Goal: Communication & Community: Ask a question

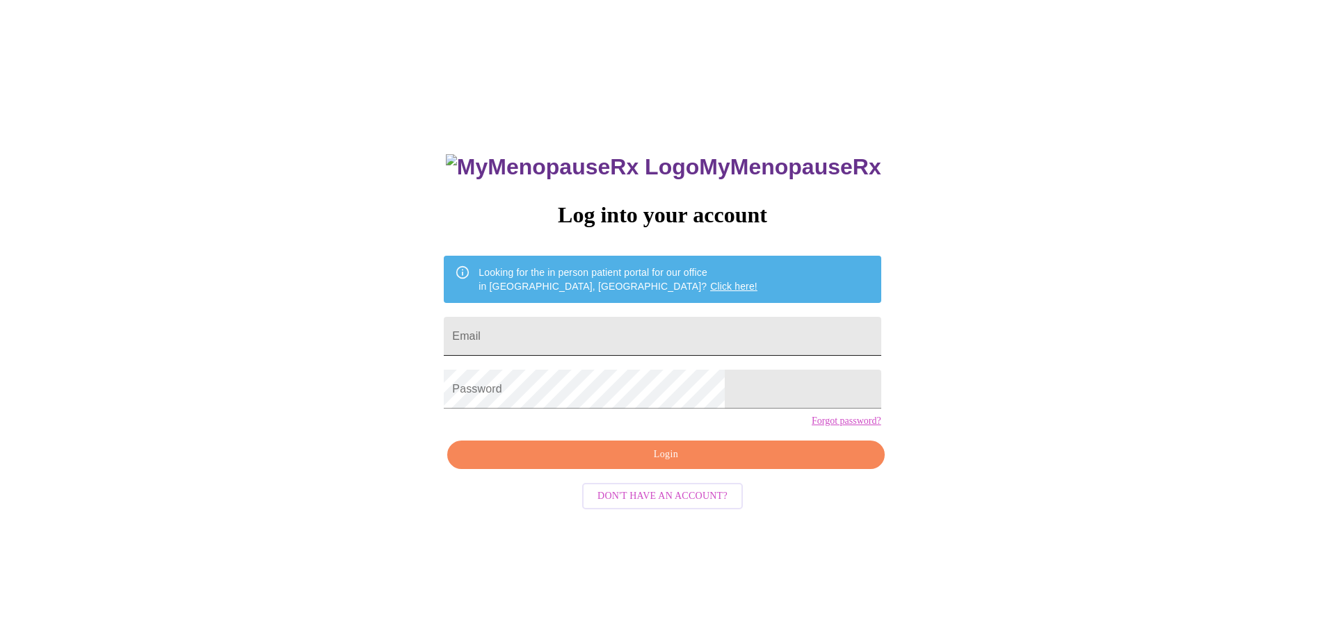
click at [658, 339] on input "Email" at bounding box center [662, 336] width 437 height 39
type input "[PERSON_NAME][EMAIL_ADDRESS][DOMAIN_NAME]"
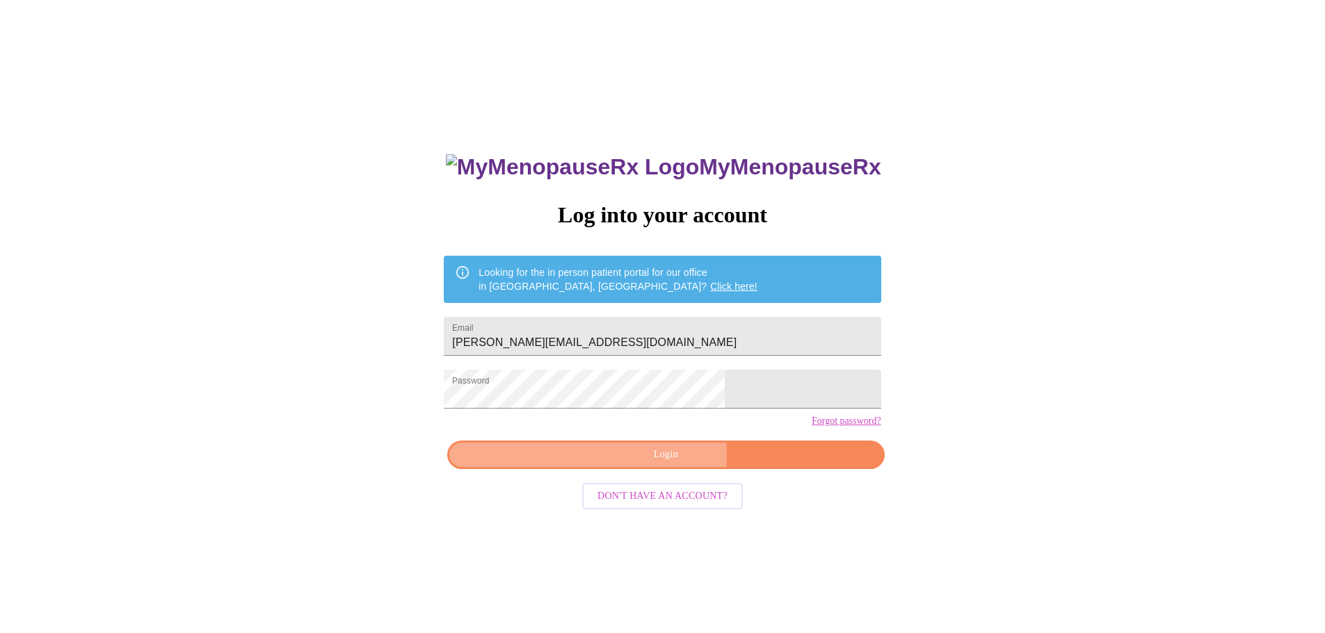
click at [623, 464] on span "Login" at bounding box center [665, 454] width 405 height 17
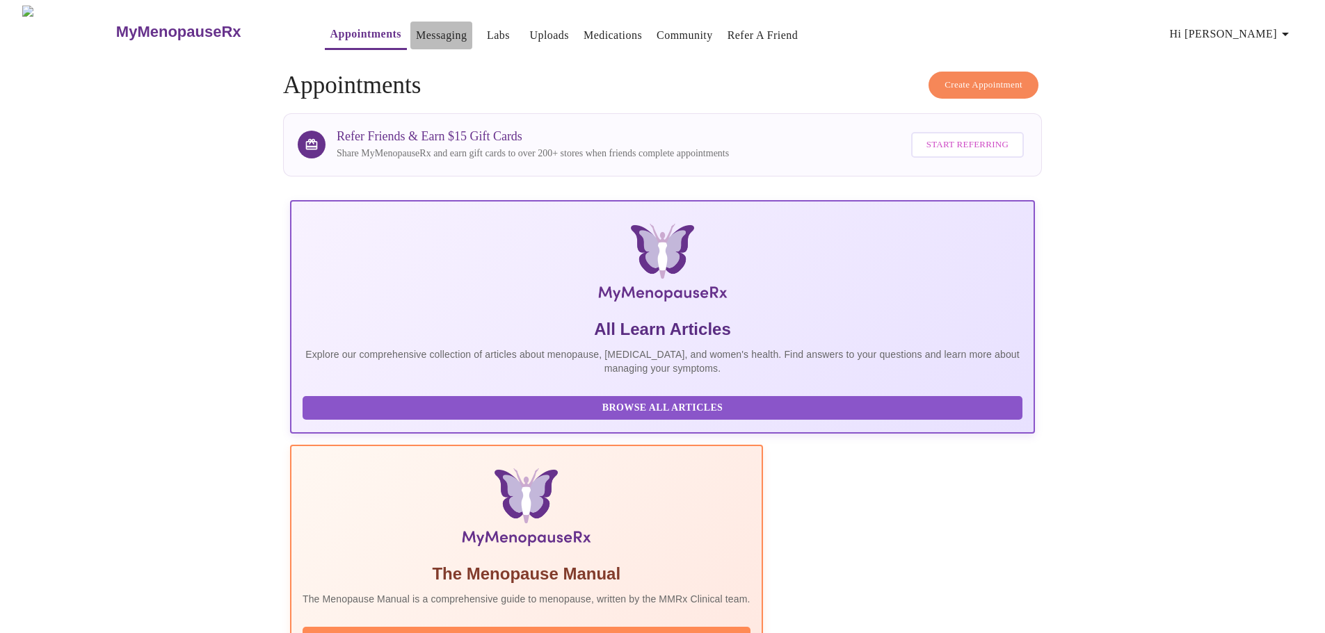
click at [416, 27] on link "Messaging" at bounding box center [441, 35] width 51 height 19
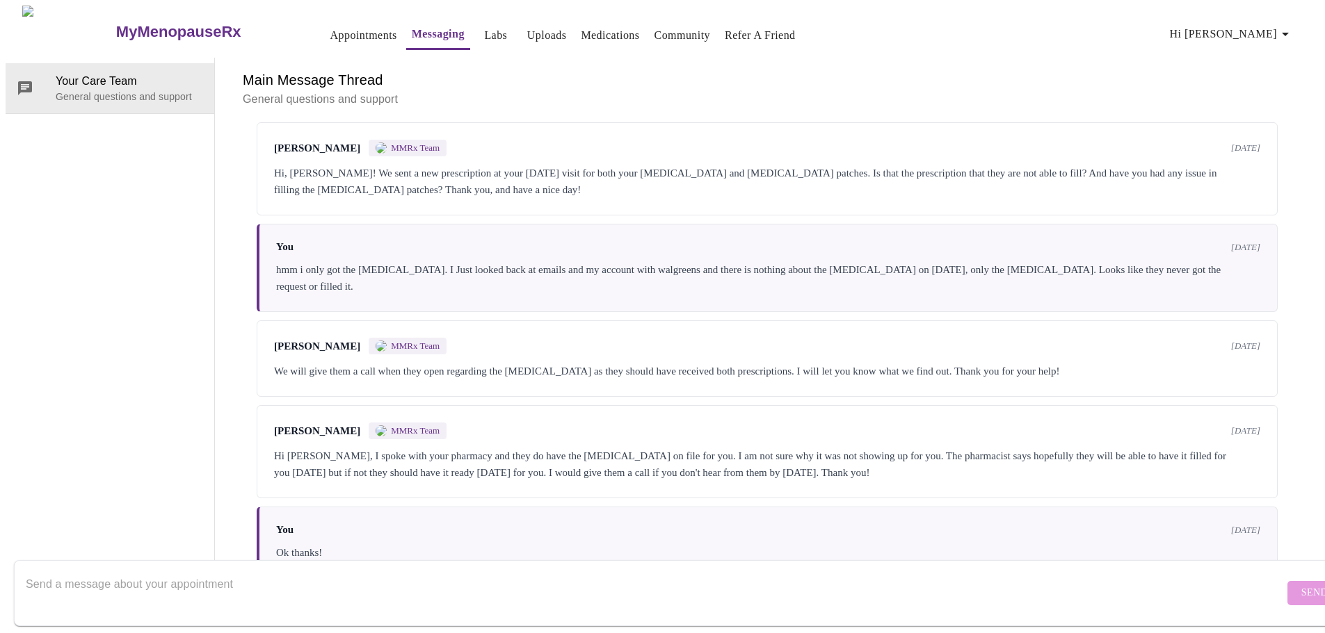
scroll to position [3855, 0]
click at [289, 567] on div at bounding box center [655, 594] width 1258 height 54
click at [298, 576] on textarea "Send a message about your appointment" at bounding box center [655, 593] width 1258 height 44
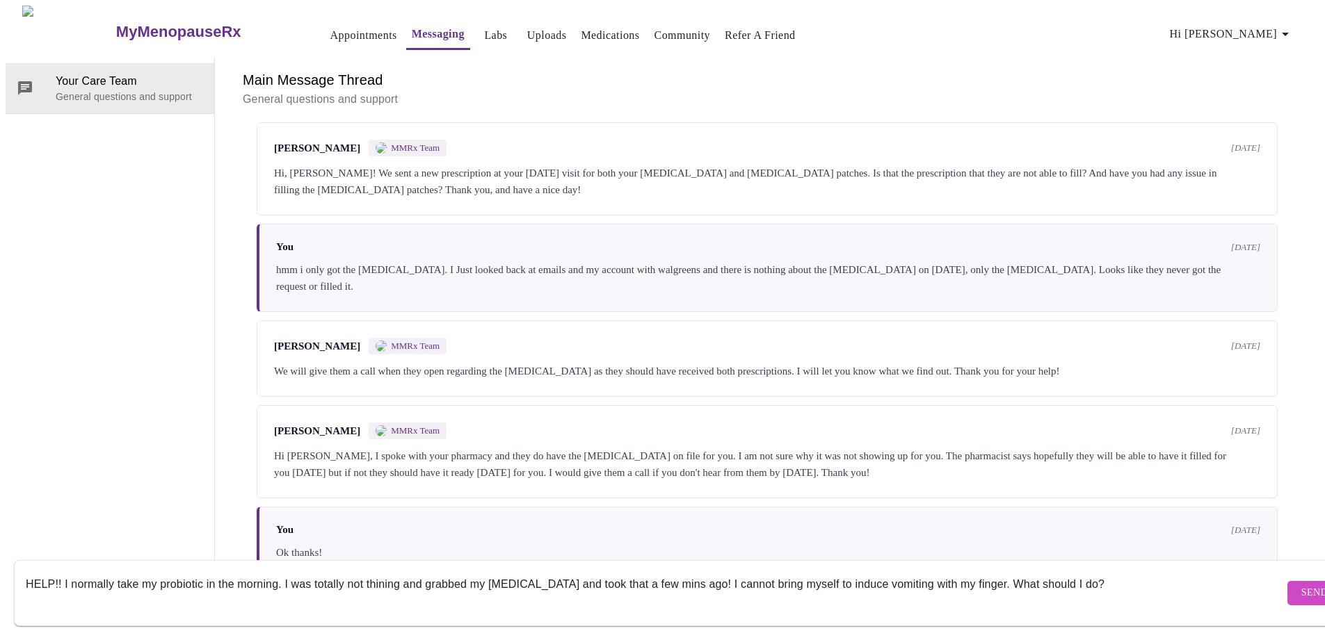
type textarea "HELP!! I normally take my probiotic in the morning. I was totally not thining a…"
click at [1301, 585] on span "Send" at bounding box center [1314, 593] width 26 height 17
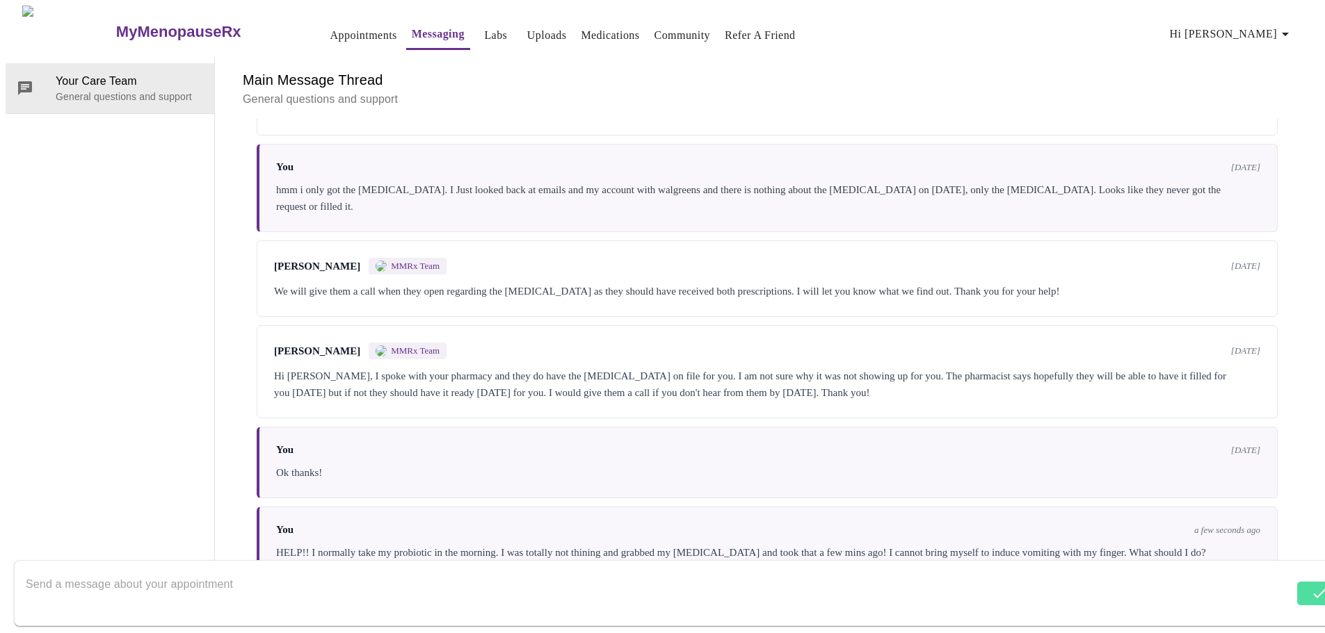
scroll to position [3955, 0]
click at [291, 581] on textarea "Send a message about your appointment" at bounding box center [655, 593] width 1258 height 44
type textarea "I took it last night at 10pm. it makes me very drowsy :(("
click at [1301, 585] on span "Send" at bounding box center [1314, 593] width 26 height 17
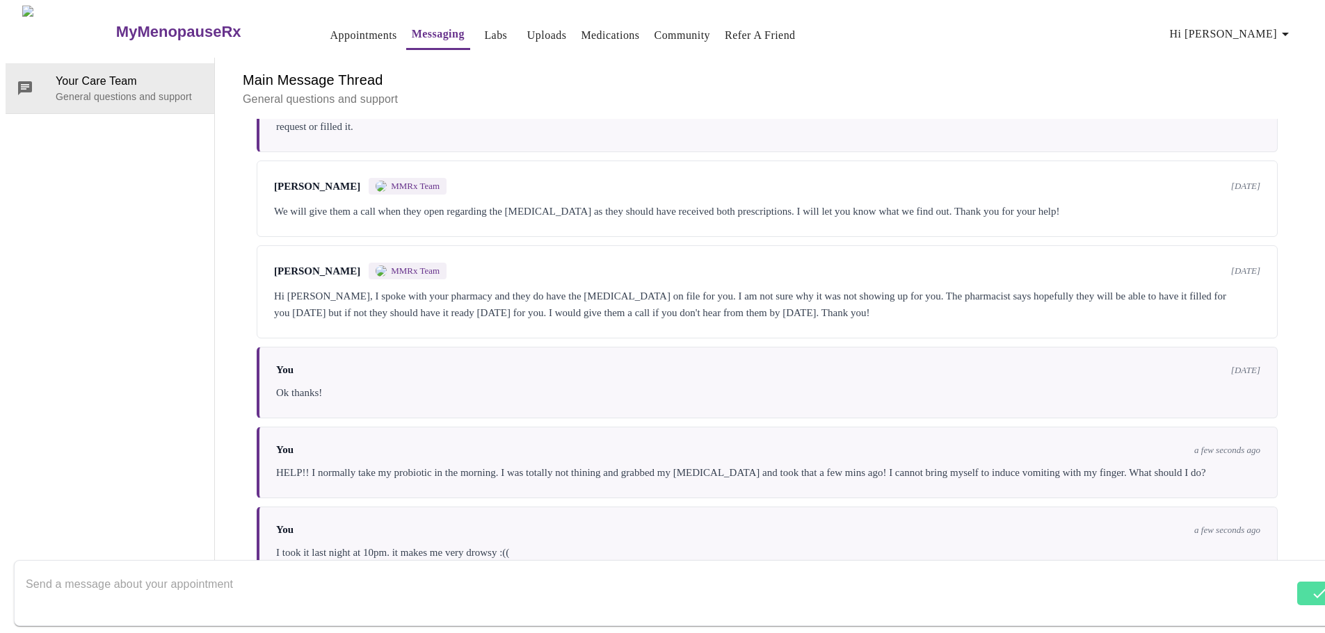
scroll to position [4040, 0]
